Goal: Task Accomplishment & Management: Complete application form

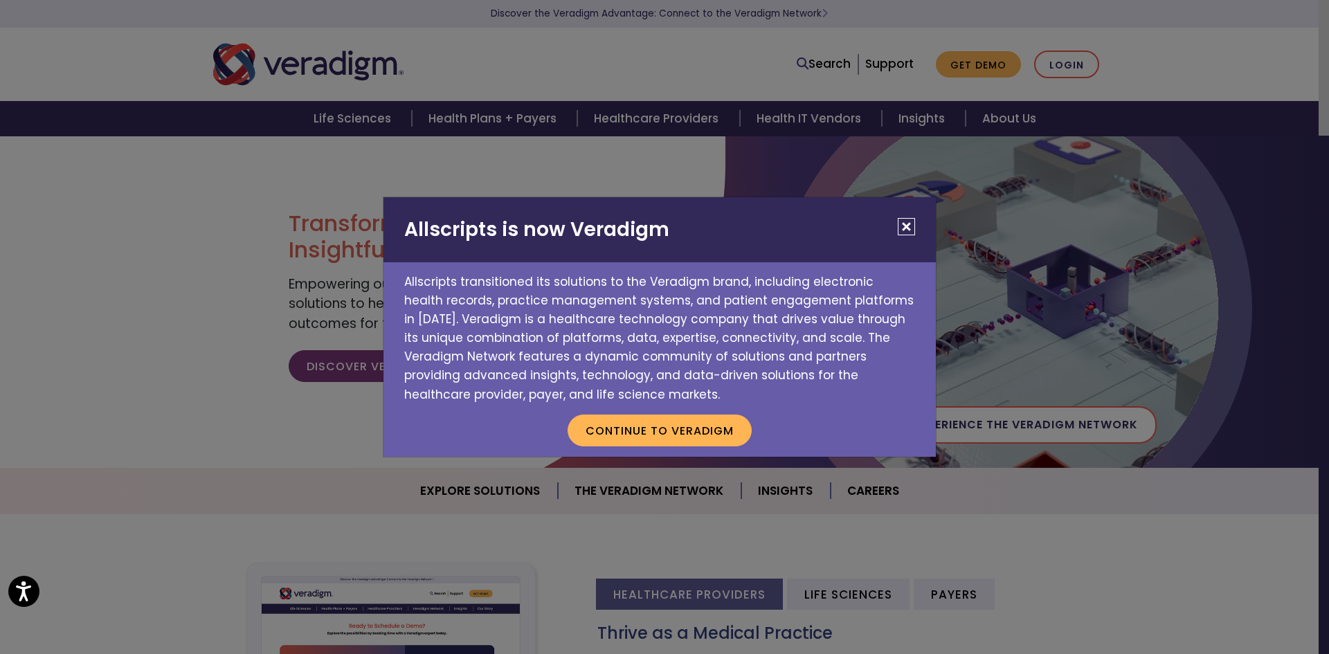
click at [909, 227] on button "Close" at bounding box center [906, 226] width 17 height 17
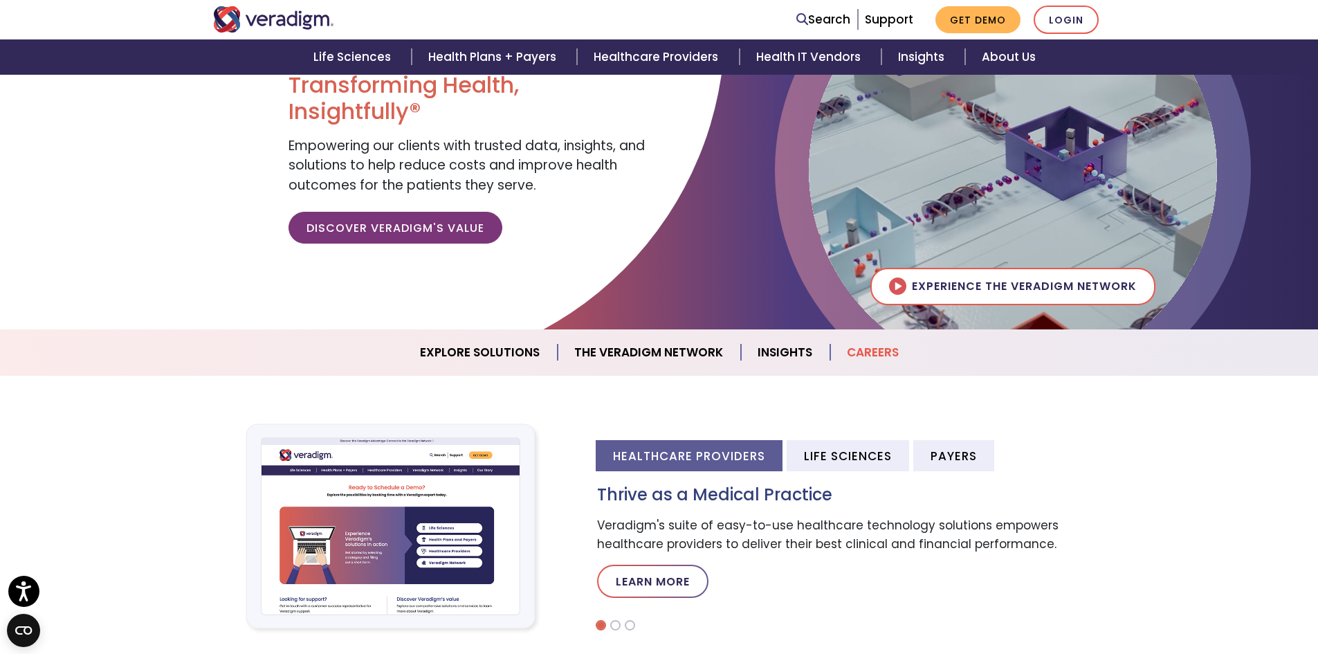
click at [875, 350] on link "Careers" at bounding box center [872, 352] width 85 height 35
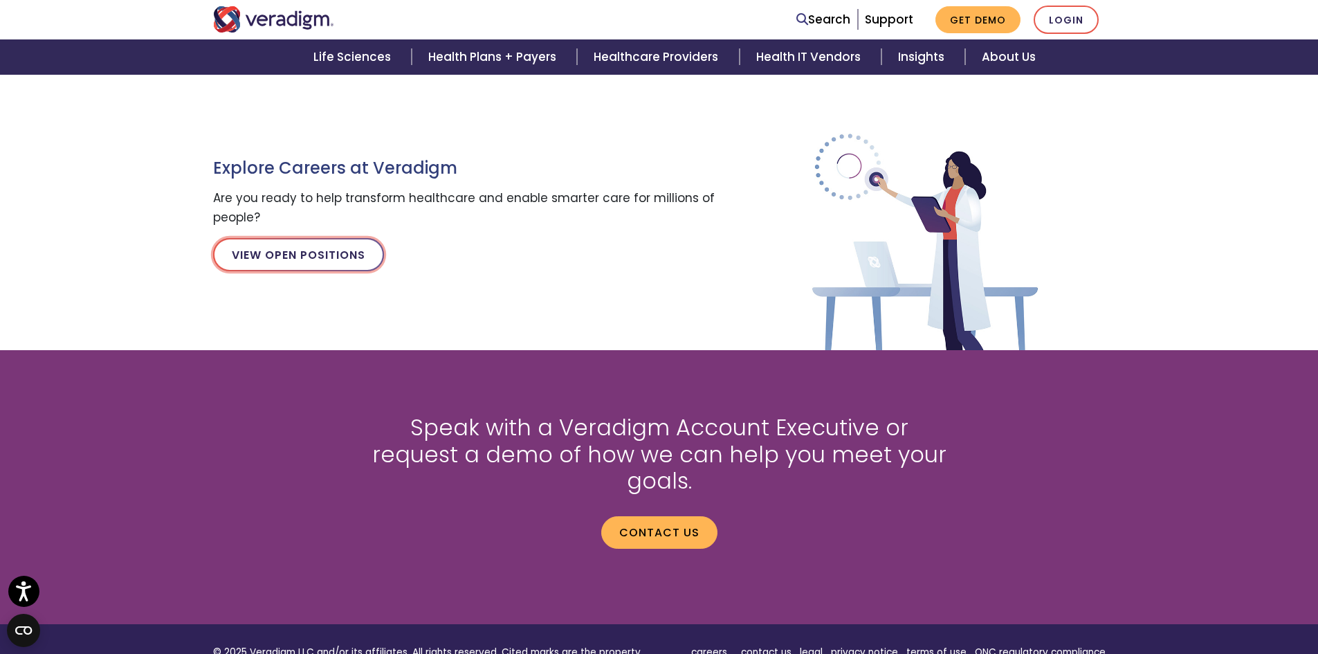
click at [318, 255] on link "View Open Positions" at bounding box center [298, 254] width 171 height 33
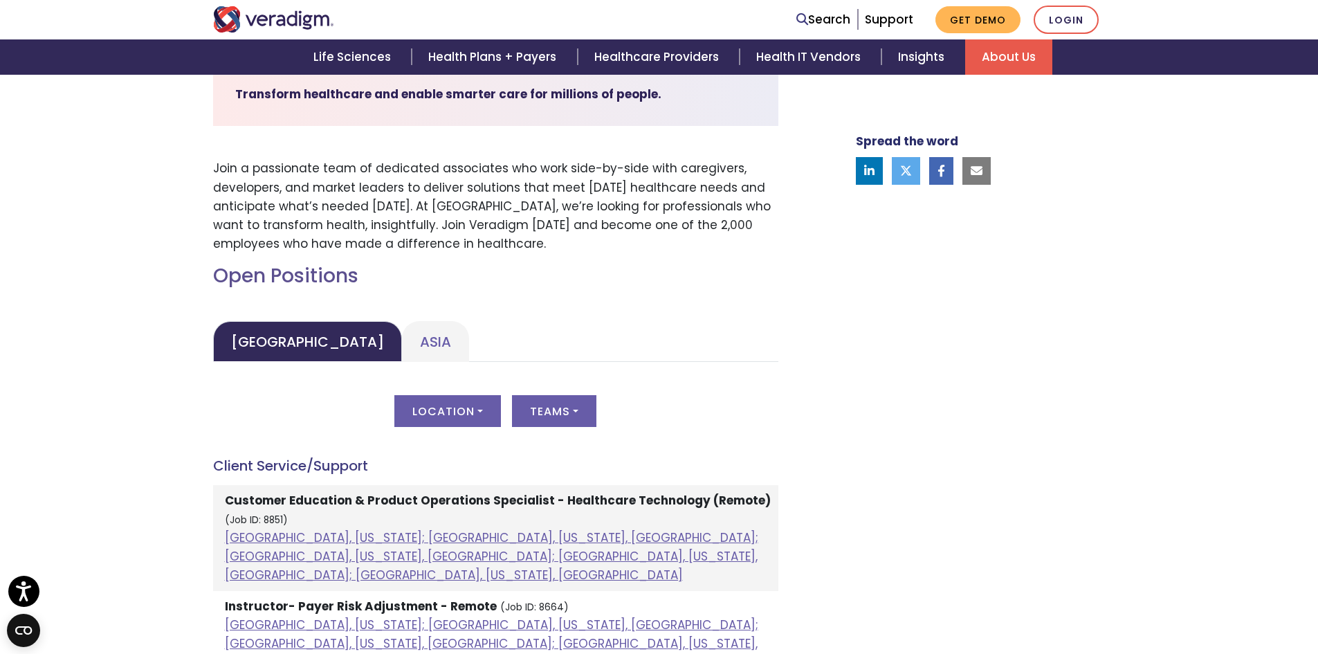
scroll to position [554, 0]
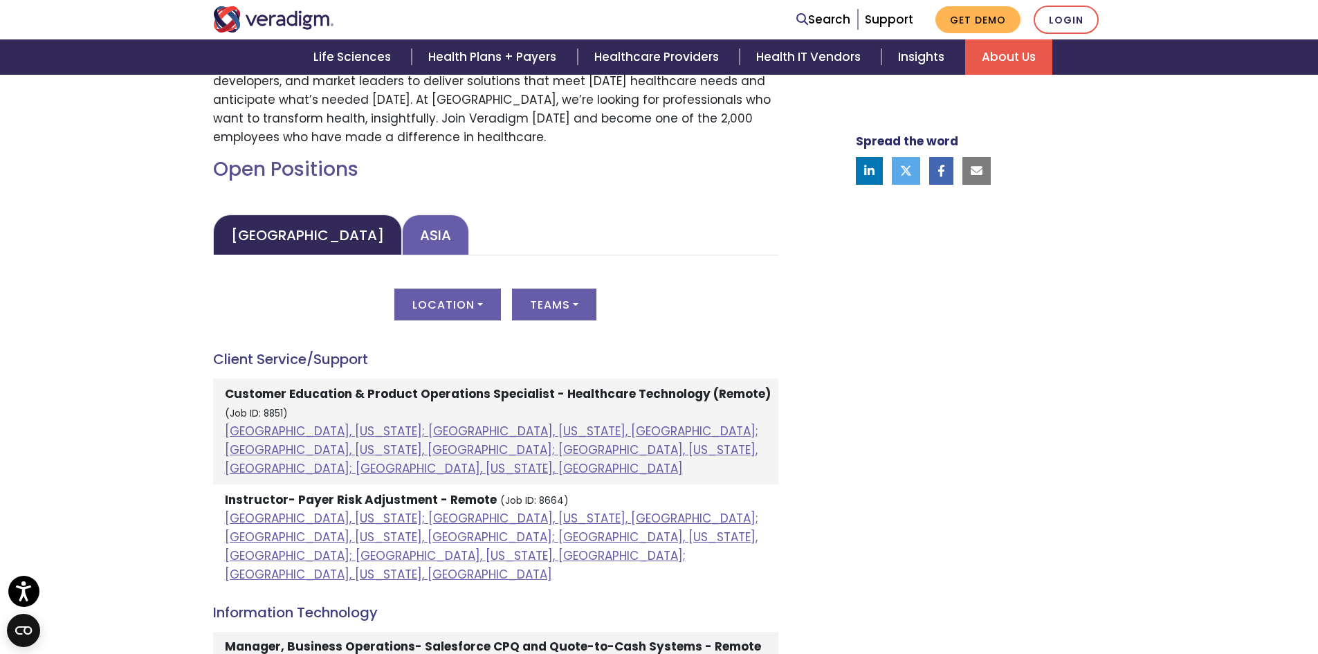
click at [406, 245] on link "Asia" at bounding box center [435, 235] width 67 height 41
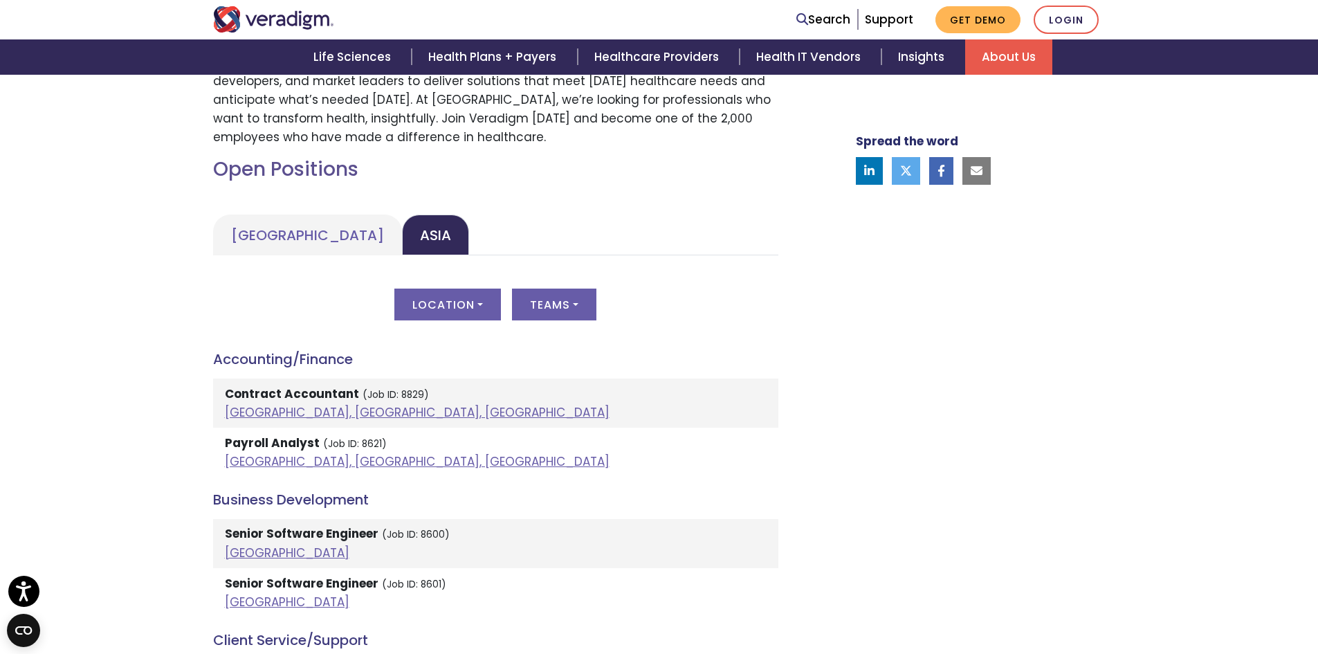
scroll to position [623, 0]
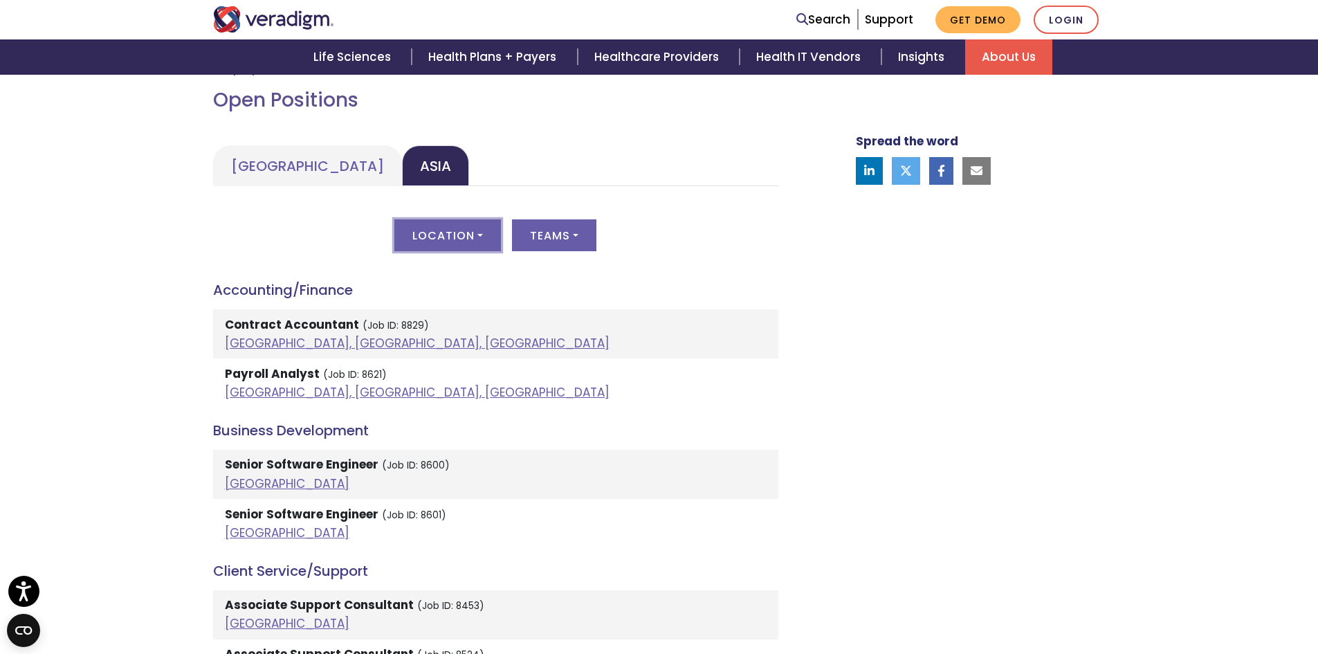
click at [478, 239] on button "Location" at bounding box center [447, 235] width 107 height 32
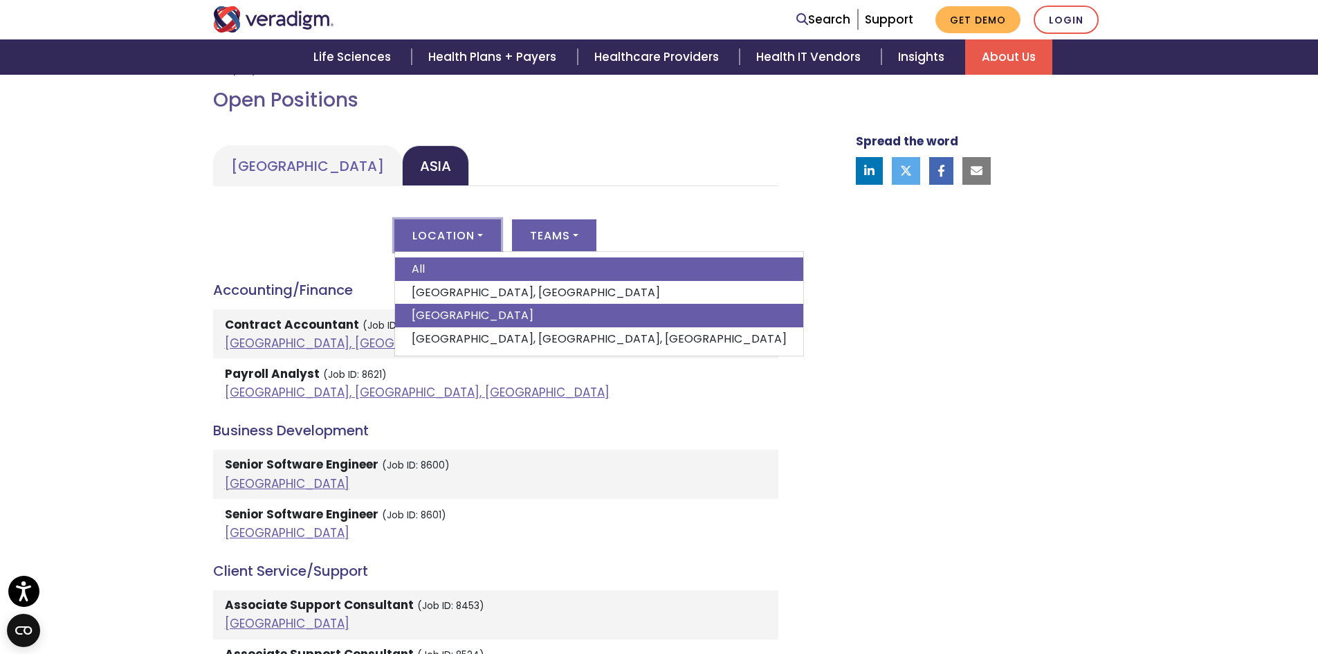
click at [444, 315] on link "India" at bounding box center [599, 316] width 408 height 24
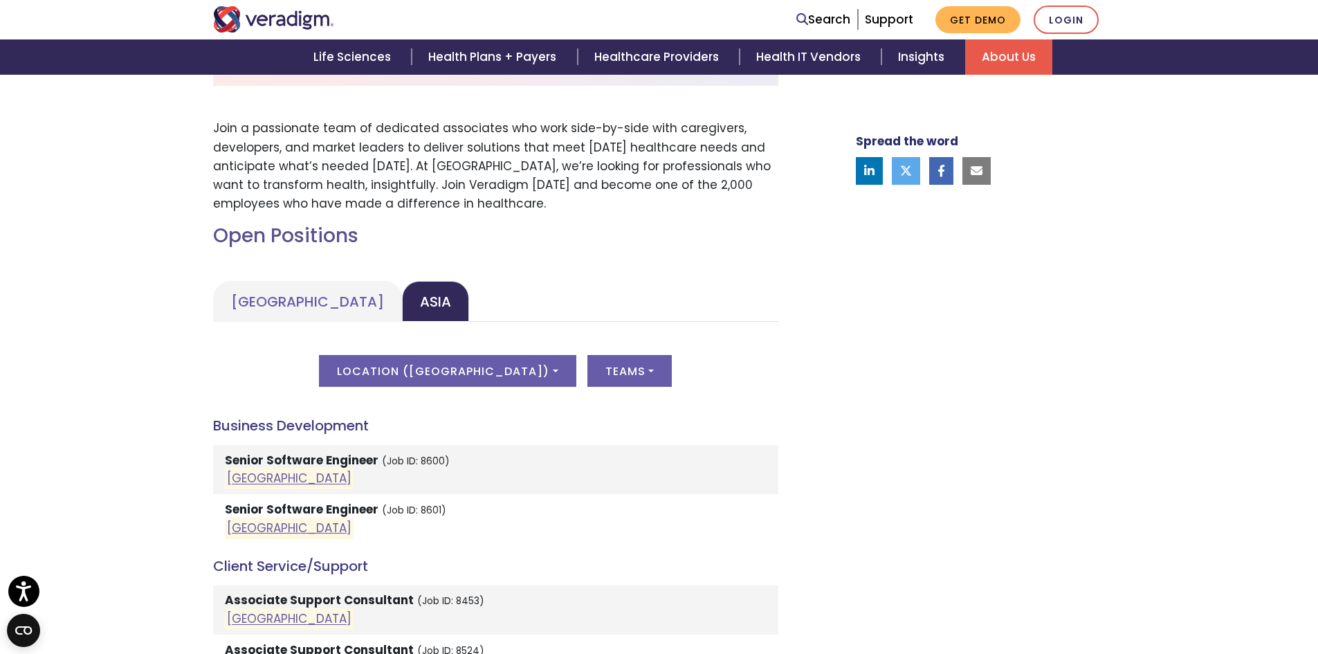
scroll to position [484, 0]
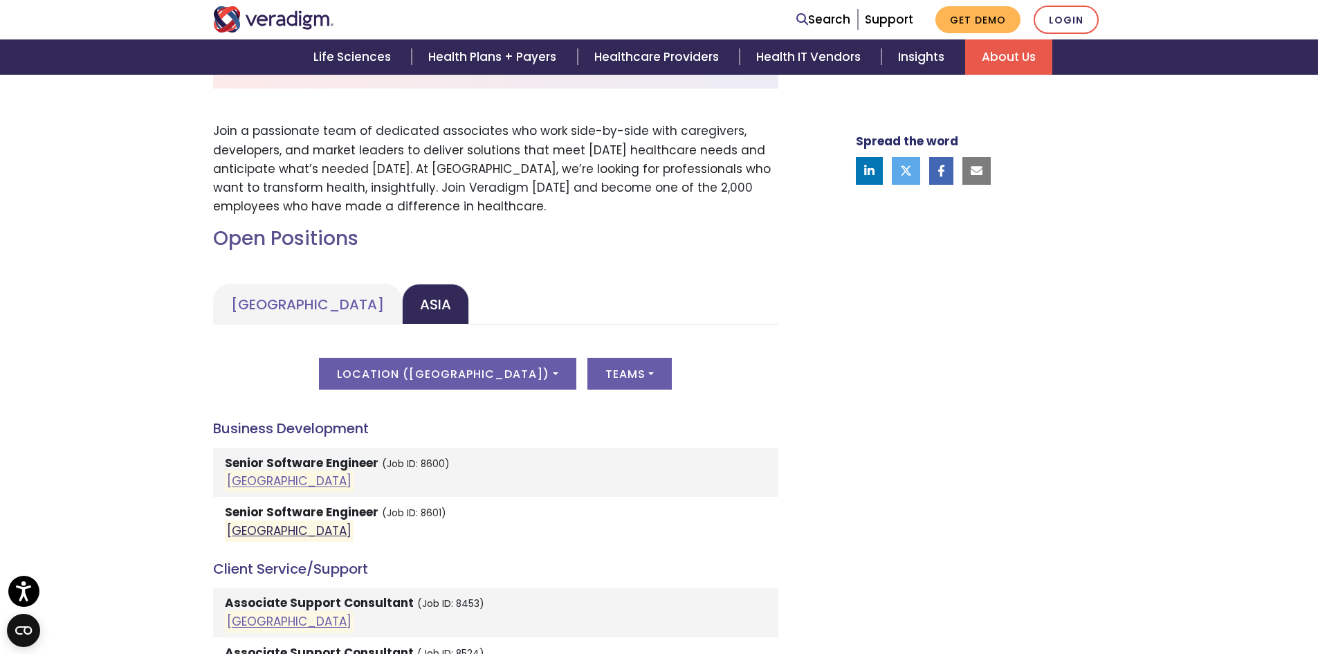
click at [238, 533] on link "India" at bounding box center [289, 531] width 125 height 17
click at [239, 481] on link "India" at bounding box center [289, 481] width 125 height 17
